Goal: Check status: Check status

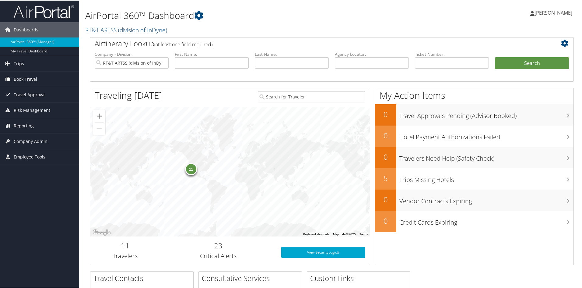
click at [22, 79] on span "Book Travel" at bounding box center [25, 78] width 23 height 15
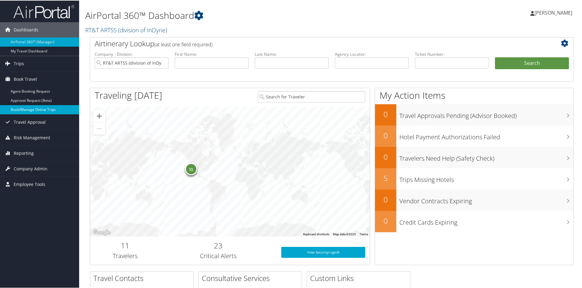
click at [20, 104] on link "Book/Manage Online Trips" at bounding box center [39, 108] width 79 height 9
click at [29, 107] on link "Book/Manage Online Trips" at bounding box center [39, 108] width 79 height 9
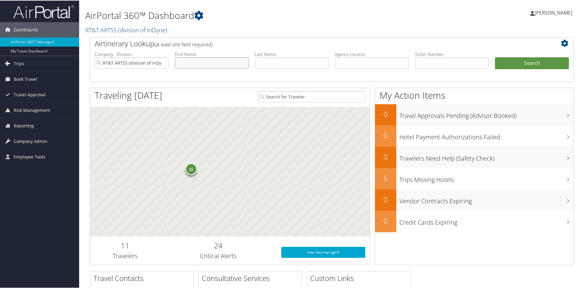
click at [202, 63] on input "text" at bounding box center [212, 62] width 74 height 11
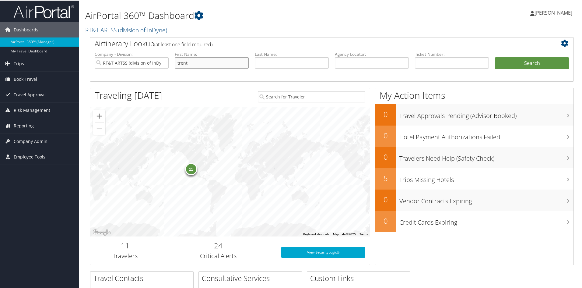
type input "trent"
click at [271, 64] on input "text" at bounding box center [292, 62] width 74 height 11
type input "[PERSON_NAME]"
click at [520, 59] on button "Search" at bounding box center [532, 63] width 74 height 12
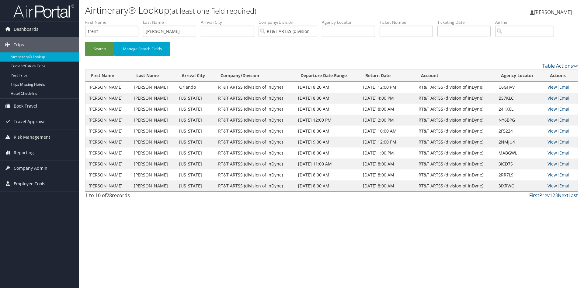
click at [548, 86] on link "View" at bounding box center [552, 87] width 9 height 6
click at [36, 11] on img at bounding box center [43, 11] width 61 height 14
